Goal: Information Seeking & Learning: Learn about a topic

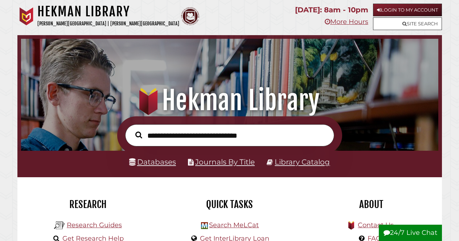
scroll to position [138, 414]
click at [303, 163] on link "Library Catalog" at bounding box center [302, 161] width 55 height 9
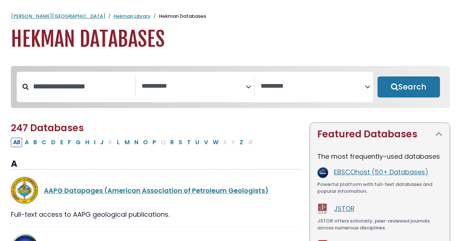
select select "Database Subject Filter"
select select "Database Vendors Filter"
click at [248, 85] on icon "Search filters" at bounding box center [248, 85] width 5 height 11
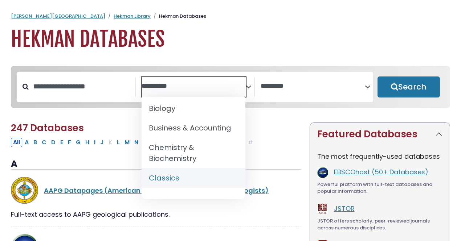
scroll to position [78, 0]
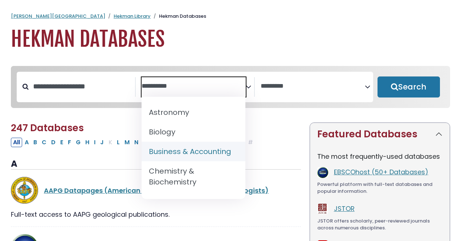
select select "*****"
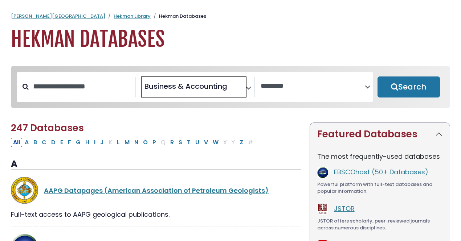
scroll to position [54, 0]
click at [398, 89] on button "Search" at bounding box center [408, 87] width 62 height 21
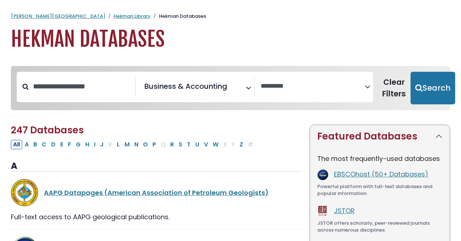
select select "Database Vendors Filter"
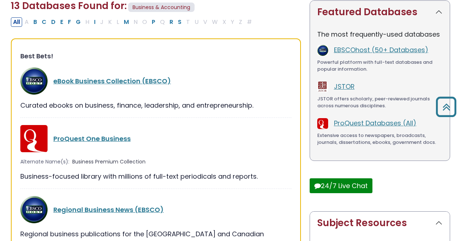
scroll to position [124, 0]
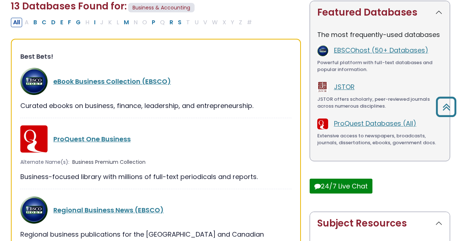
click at [92, 139] on link "ProQuest One Business" at bounding box center [91, 139] width 77 height 9
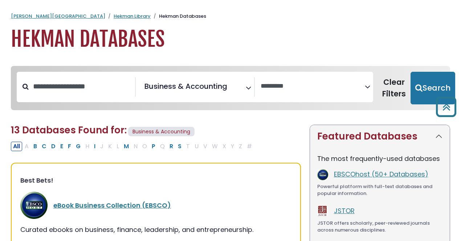
select select "Database Vendors Filter"
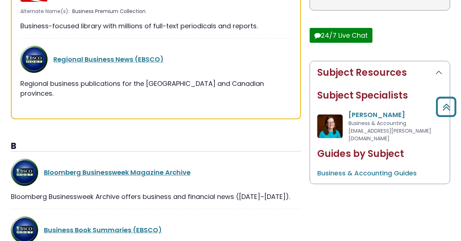
scroll to position [274, 0]
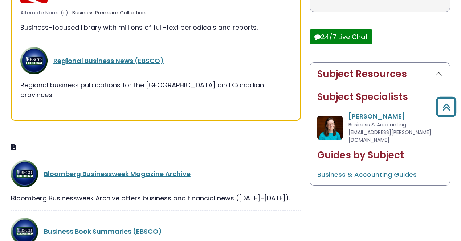
click at [112, 61] on link "Regional Business News (EBSCO)" at bounding box center [108, 60] width 110 height 9
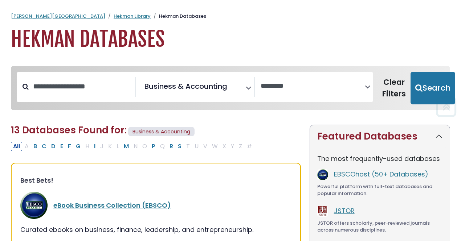
select select "Database Vendors Filter"
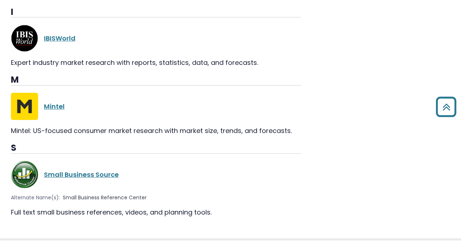
scroll to position [895, 0]
click at [71, 34] on link "IBISWorld" at bounding box center [60, 38] width 32 height 9
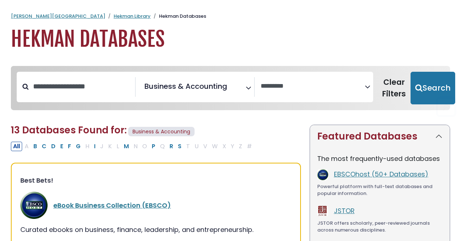
select select "Database Vendors Filter"
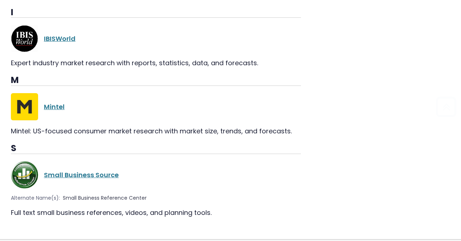
scroll to position [54, 0]
click at [69, 34] on link "IBISWorld" at bounding box center [60, 38] width 32 height 9
